Goal: Check status: Check status

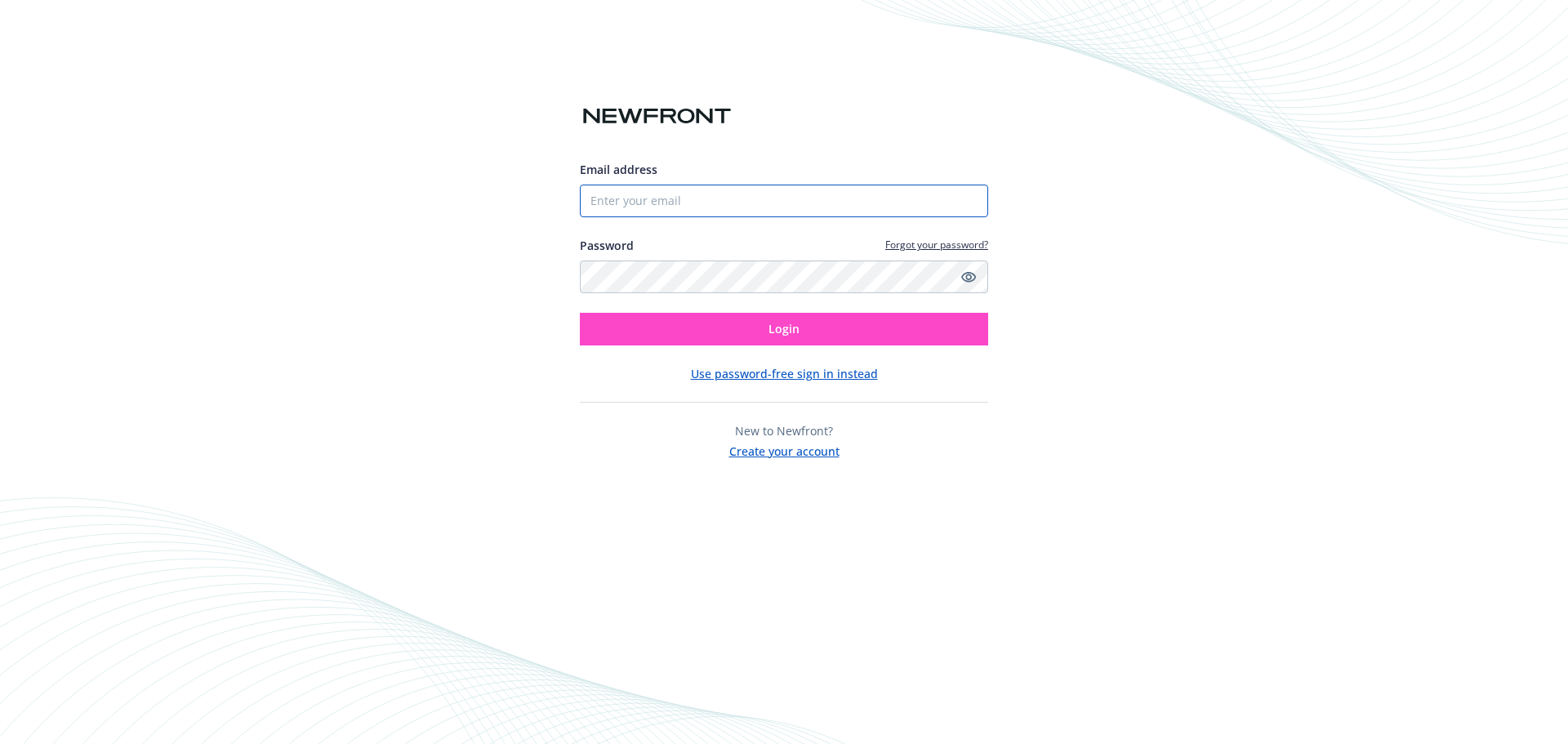
type input "doug.Carlson@wdc.com"
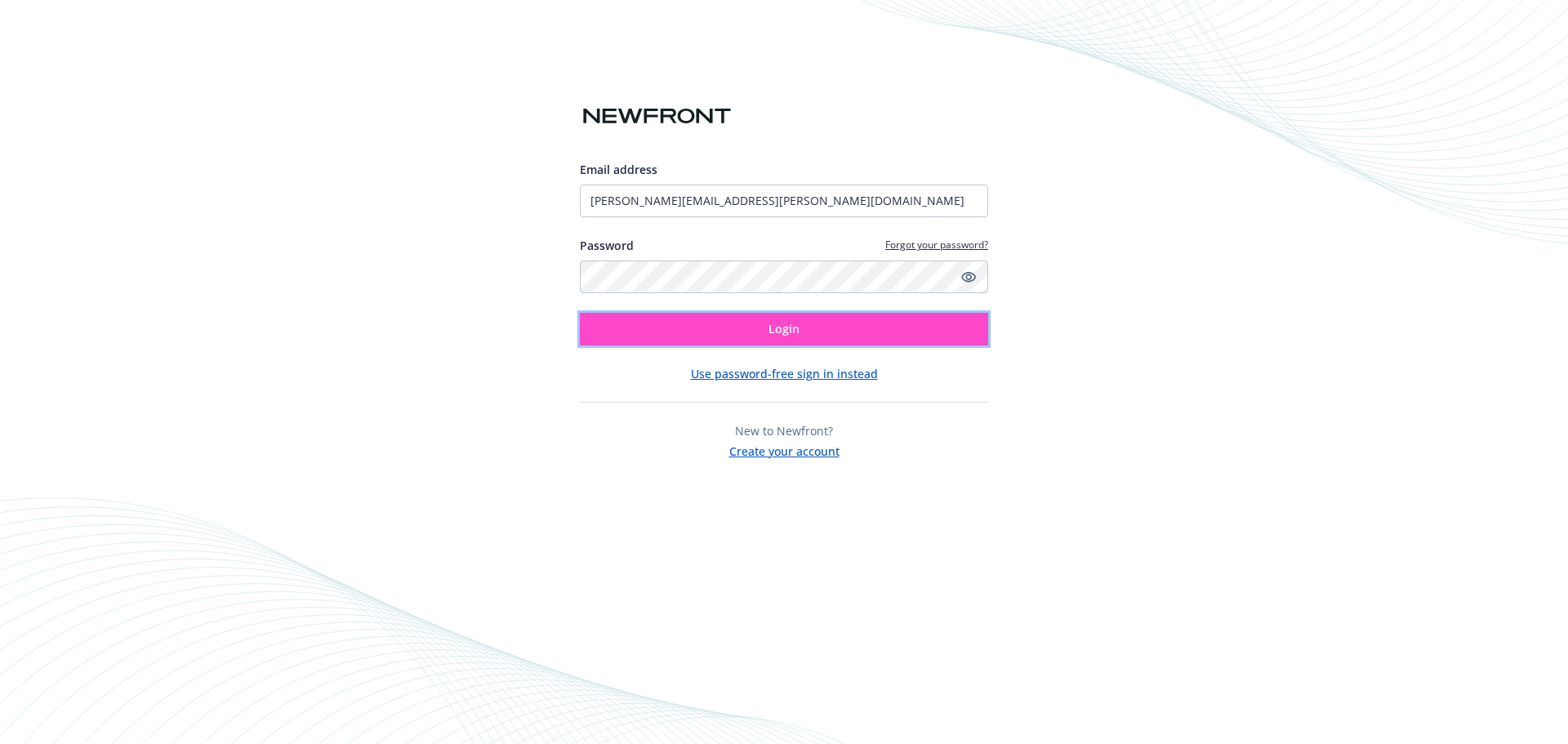
click at [790, 333] on span "Login" at bounding box center [784, 328] width 31 height 15
